Goal: Information Seeking & Learning: Learn about a topic

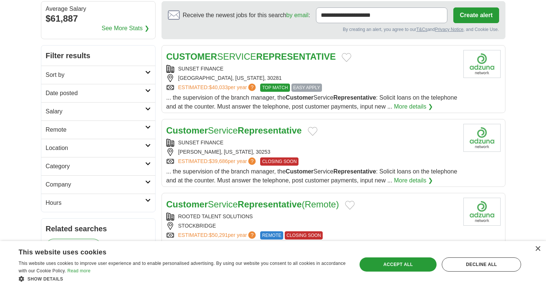
scroll to position [71, 0]
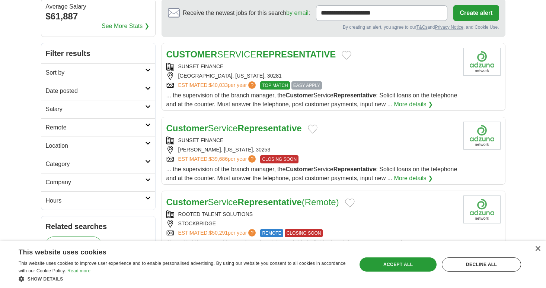
click at [260, 57] on strong "REPRESENTATIVE" at bounding box center [296, 54] width 80 height 10
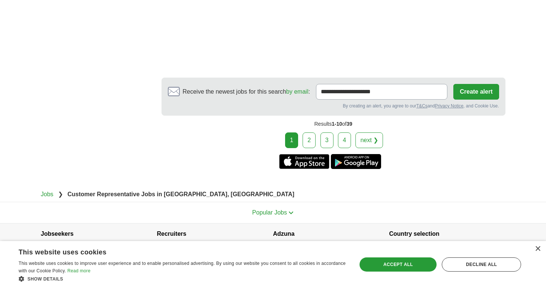
scroll to position [1459, 0]
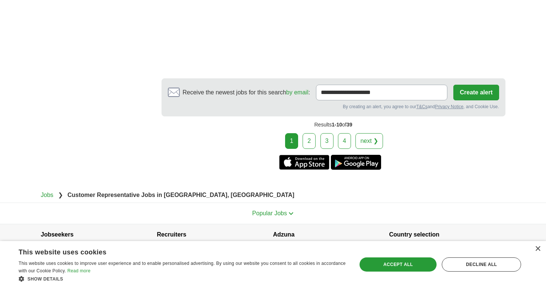
click at [312, 149] on link "2" at bounding box center [309, 141] width 13 height 16
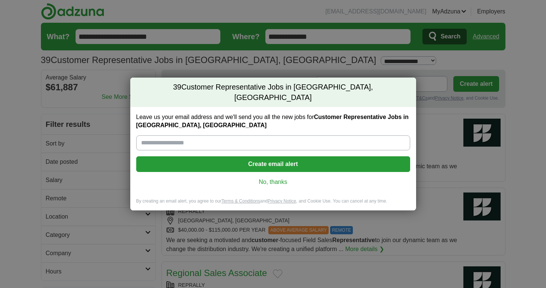
click at [261, 178] on link "No, thanks" at bounding box center [273, 182] width 262 height 8
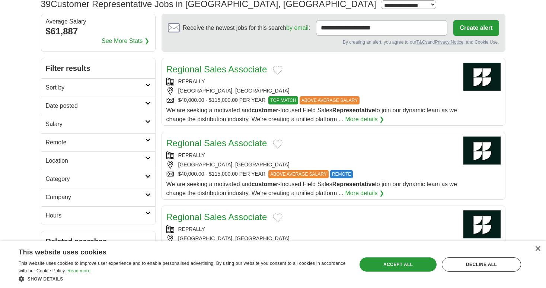
scroll to position [56, 0]
click at [246, 85] on div "REPRALLY [GEOGRAPHIC_DATA], [GEOGRAPHIC_DATA] $40,000.00 - $115,000.00 PER YEAR…" at bounding box center [312, 90] width 291 height 27
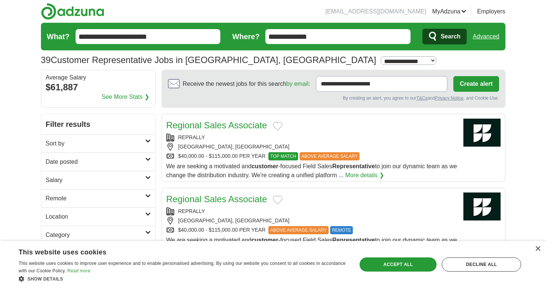
scroll to position [0, 0]
click at [464, 39] on button "Search" at bounding box center [445, 37] width 44 height 16
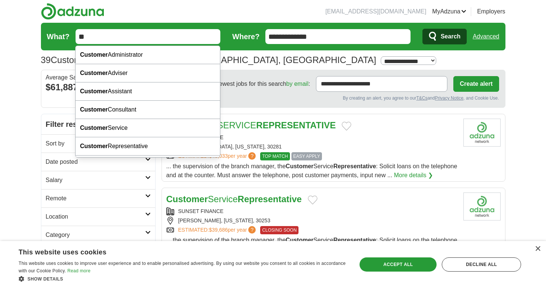
type input "*"
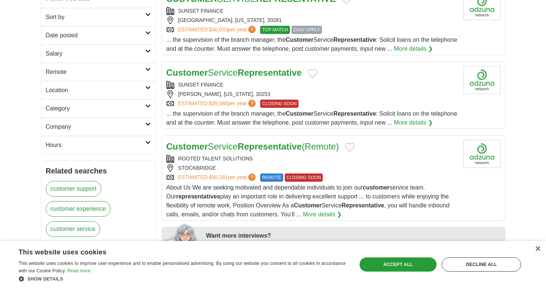
scroll to position [127, 0]
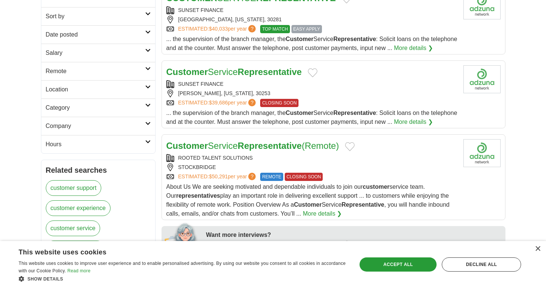
click at [149, 107] on icon at bounding box center [148, 105] width 6 height 4
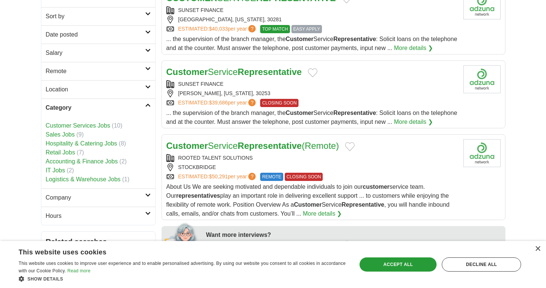
click at [63, 155] on link "Retail Jobs" at bounding box center [60, 152] width 29 height 6
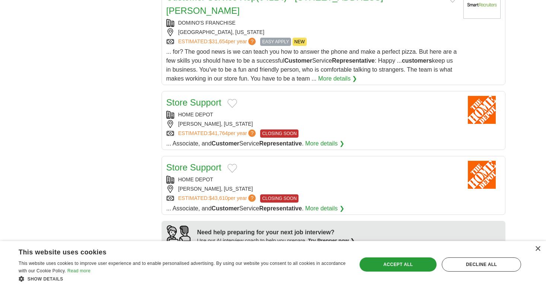
scroll to position [465, 0]
click at [204, 98] on link "Store Support" at bounding box center [194, 103] width 55 height 10
